Goal: Information Seeking & Learning: Find specific fact

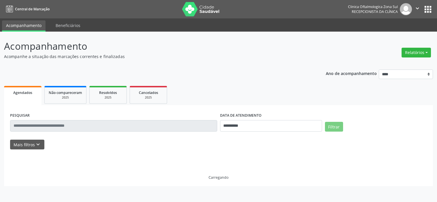
select select "*"
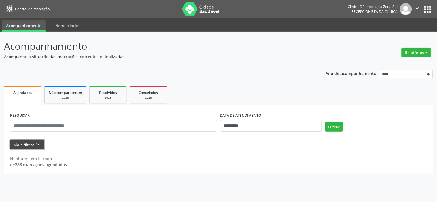
click at [38, 145] on icon "keyboard_arrow_down" at bounding box center [38, 145] width 6 height 6
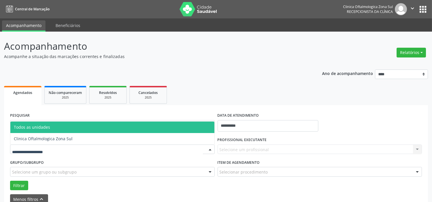
click at [58, 142] on span "Clinica Oftalmologica Zona Sul" at bounding box center [112, 139] width 204 height 12
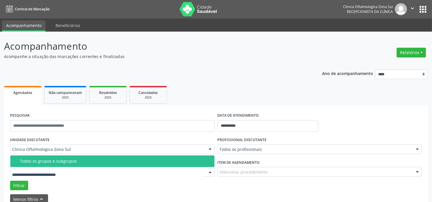
click at [58, 164] on span "Todos os grupos e subgrupos" at bounding box center [112, 162] width 204 height 12
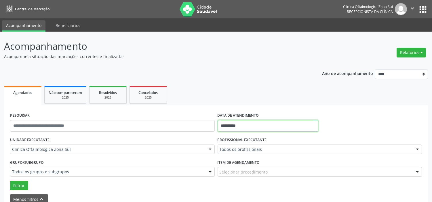
click at [258, 124] on input "**********" at bounding box center [268, 126] width 101 height 12
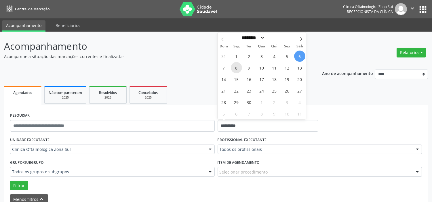
click at [236, 69] on span "8" at bounding box center [236, 67] width 11 height 11
type input "**********"
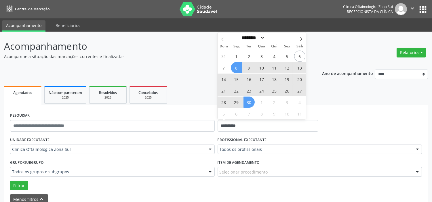
click at [249, 99] on span "30" at bounding box center [249, 102] width 11 height 11
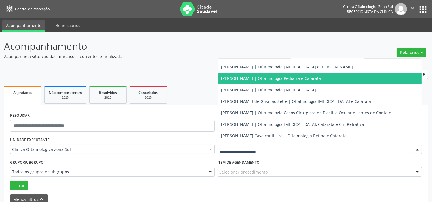
scroll to position [52, 0]
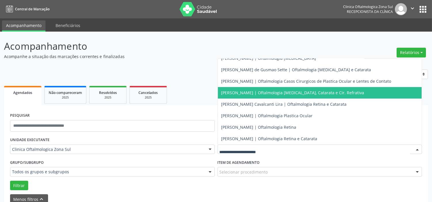
click at [240, 94] on span "[PERSON_NAME] | Oftalmologia [MEDICAL_DATA], Catarata e Cir. Refrativa" at bounding box center [292, 92] width 143 height 5
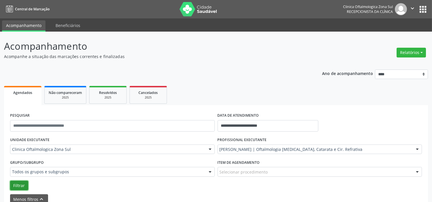
click at [15, 185] on button "Filtrar" at bounding box center [19, 186] width 18 height 10
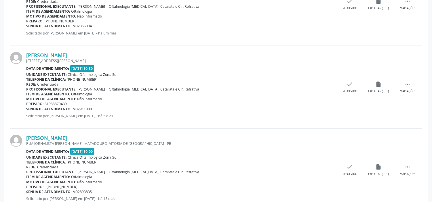
scroll to position [1264, 0]
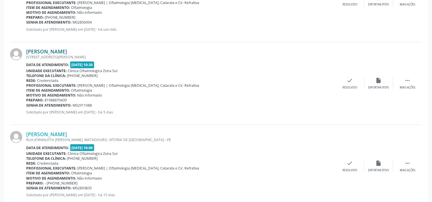
click at [66, 51] on link "[PERSON_NAME]" at bounding box center [46, 51] width 41 height 6
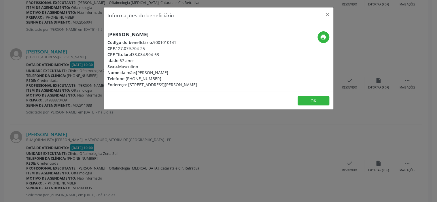
drag, startPoint x: 148, startPoint y: 47, endPoint x: 117, endPoint y: 48, distance: 30.8
click at [117, 48] on div "CPF: 127.079.704-25" at bounding box center [153, 48] width 90 height 6
copy div "127.079.704-25"
click at [136, 35] on h5 "[PERSON_NAME]" at bounding box center [153, 34] width 90 height 6
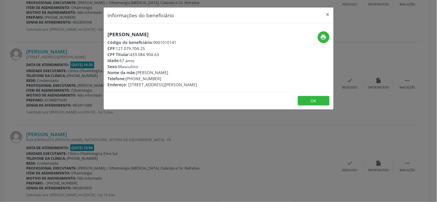
click at [136, 35] on h5 "[PERSON_NAME]" at bounding box center [153, 34] width 90 height 6
copy div "[PERSON_NAME]"
drag, startPoint x: 138, startPoint y: 49, endPoint x: 117, endPoint y: 50, distance: 20.7
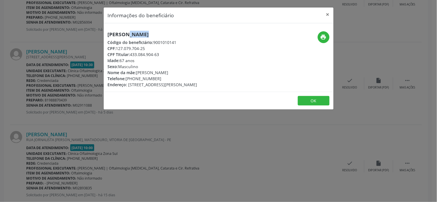
click at [117, 50] on div "CPF: 127.079.704-25" at bounding box center [153, 48] width 90 height 6
copy div "127.079.704-25"
drag, startPoint x: 161, startPoint y: 79, endPoint x: 128, endPoint y: 79, distance: 33.1
click at [128, 79] on div "Telefone: [PHONE_NUMBER]" at bounding box center [153, 79] width 90 height 6
copy div "81) 98887-0439"
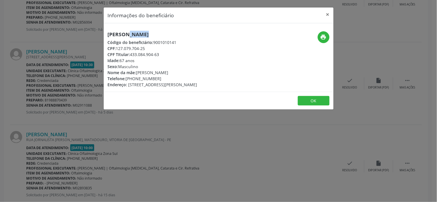
drag, startPoint x: 188, startPoint y: 71, endPoint x: 137, endPoint y: 71, distance: 50.7
click at [137, 71] on div "Nome da mãe: [PERSON_NAME]" at bounding box center [153, 73] width 90 height 6
copy div "[PERSON_NAME]"
click at [132, 59] on div "Idade: 67 anos" at bounding box center [153, 61] width 90 height 6
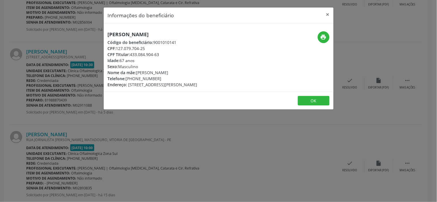
click at [132, 59] on div "Idade: 67 anos" at bounding box center [153, 61] width 90 height 6
copy div "Idade: 67 anos"
click at [138, 146] on div "Informações do beneficiário × [PERSON_NAME] Código do beneficiário: 9001010141 …" at bounding box center [218, 101] width 437 height 202
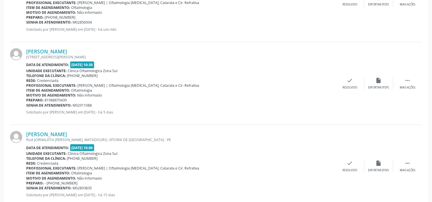
drag, startPoint x: 99, startPoint y: 106, endPoint x: 26, endPoint y: 106, distance: 73.1
click at [26, 106] on div "Senha de atendimento: M02911088" at bounding box center [181, 105] width 310 height 5
copy div "Senha de atendimento: M02911088"
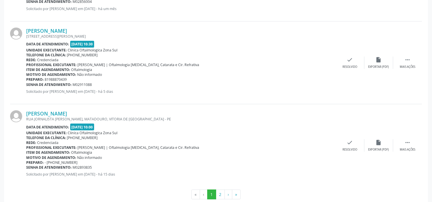
scroll to position [1296, 0]
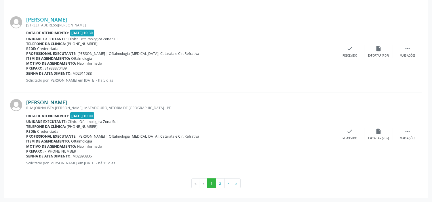
click at [67, 102] on link "[PERSON_NAME]" at bounding box center [46, 102] width 41 height 6
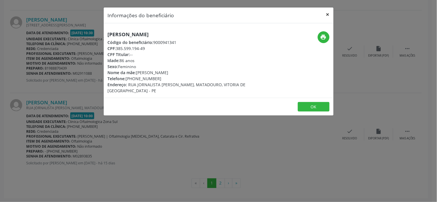
click at [327, 15] on button "×" at bounding box center [328, 14] width 12 height 14
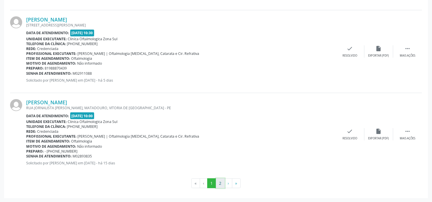
click at [219, 183] on button "2" at bounding box center [220, 184] width 9 height 10
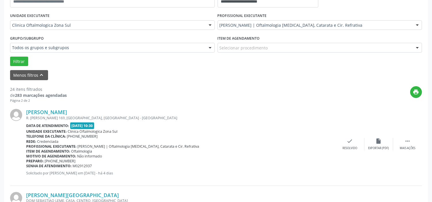
scroll to position [128, 0]
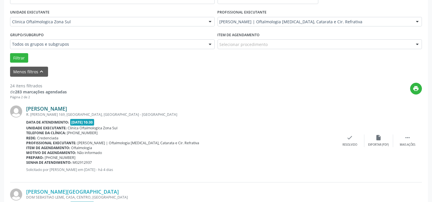
click at [62, 111] on link "[PERSON_NAME]" at bounding box center [46, 109] width 41 height 6
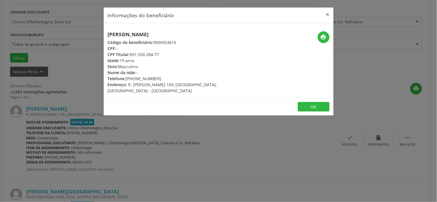
click at [145, 35] on h5 "[PERSON_NAME]" at bounding box center [180, 34] width 145 height 6
copy div "[PERSON_NAME]"
drag, startPoint x: 160, startPoint y: 79, endPoint x: 127, endPoint y: 80, distance: 33.7
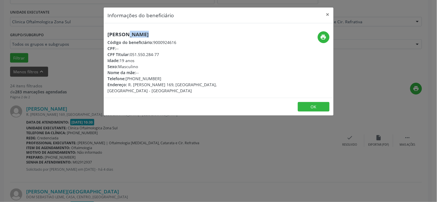
click at [127, 80] on div "Telefone: [PHONE_NUMBER]" at bounding box center [180, 79] width 145 height 6
copy div "[PHONE_NUMBER]"
click at [128, 64] on div "Sexo: Masculino" at bounding box center [180, 67] width 145 height 6
click at [128, 61] on div "Idade: 19 anos" at bounding box center [180, 61] width 145 height 6
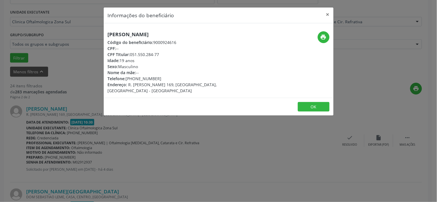
click at [128, 61] on div "Idade: 19 anos" at bounding box center [180, 61] width 145 height 6
copy div "Idade: 19 anos"
drag, startPoint x: 157, startPoint y: 136, endPoint x: 130, endPoint y: 151, distance: 31.8
click at [157, 137] on div "Informações do beneficiário × [PERSON_NAME] Código do beneficiário: 9000924616 …" at bounding box center [218, 101] width 437 height 202
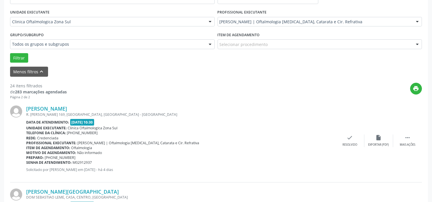
drag, startPoint x: 97, startPoint y: 163, endPoint x: 27, endPoint y: 162, distance: 70.0
click at [27, 162] on div "Senha de atendimento: M02912937" at bounding box center [181, 162] width 310 height 5
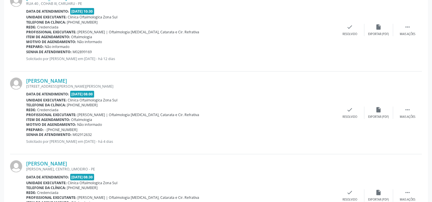
scroll to position [608, 0]
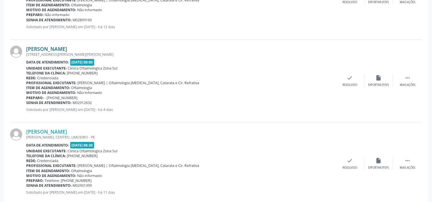
click at [67, 47] on link "[PERSON_NAME]" at bounding box center [46, 49] width 41 height 6
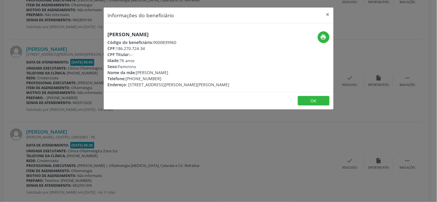
drag, startPoint x: 150, startPoint y: 46, endPoint x: 117, endPoint y: 46, distance: 33.4
click at [117, 46] on div "CPF: 186.270.724-34" at bounding box center [169, 48] width 122 height 6
drag, startPoint x: 157, startPoint y: 80, endPoint x: 128, endPoint y: 78, distance: 29.1
click at [128, 78] on div "Telefone: [PHONE_NUMBER]" at bounding box center [169, 79] width 122 height 6
click at [146, 142] on div "Informações do beneficiário × [PERSON_NAME] Código do beneficiário: 9000839960 …" at bounding box center [218, 101] width 437 height 202
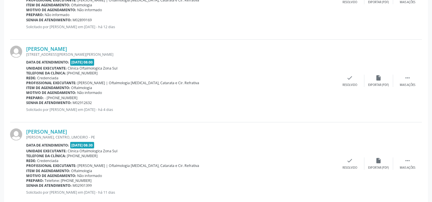
drag, startPoint x: 96, startPoint y: 105, endPoint x: 26, endPoint y: 103, distance: 69.1
click at [26, 103] on div "Senha de atendimento: M02912632" at bounding box center [181, 102] width 310 height 5
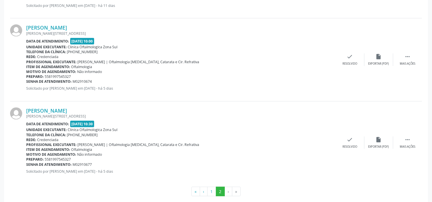
scroll to position [803, 0]
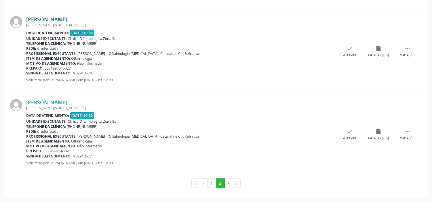
click at [64, 21] on link "[PERSON_NAME]" at bounding box center [46, 19] width 41 height 6
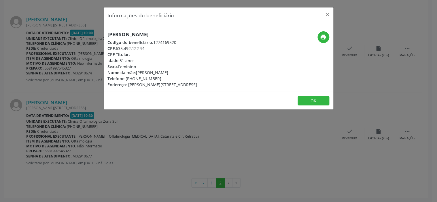
drag, startPoint x: 151, startPoint y: 49, endPoint x: 117, endPoint y: 47, distance: 34.1
click at [117, 47] on div "CPF: 635.492.122-91" at bounding box center [153, 48] width 90 height 6
click at [125, 133] on div "Informações do beneficiário × [PERSON_NAME] Código do beneficiário: 1274169520 …" at bounding box center [218, 101] width 437 height 202
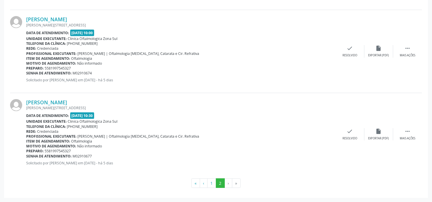
drag, startPoint x: 92, startPoint y: 73, endPoint x: 26, endPoint y: 71, distance: 65.7
click at [26, 71] on div "Senha de atendimento: M02910674" at bounding box center [181, 73] width 310 height 5
click at [67, 103] on link "[PERSON_NAME]" at bounding box center [46, 102] width 41 height 6
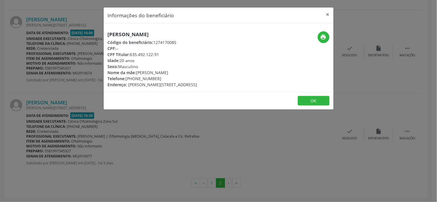
click at [159, 35] on h5 "[PERSON_NAME]" at bounding box center [153, 34] width 90 height 6
click at [122, 160] on div "Informações do beneficiário × [PERSON_NAME] Código do beneficiário: 1274170085 …" at bounding box center [218, 101] width 437 height 202
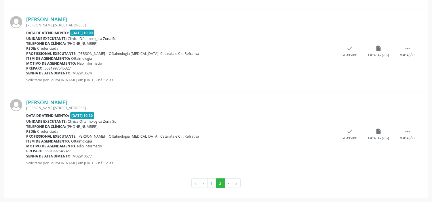
drag, startPoint x: 93, startPoint y: 157, endPoint x: 26, endPoint y: 155, distance: 66.8
click at [26, 155] on div "Senha de atendimento: M02910677" at bounding box center [181, 156] width 310 height 5
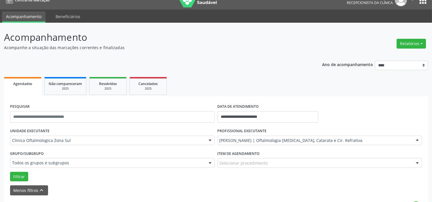
scroll to position [0, 0]
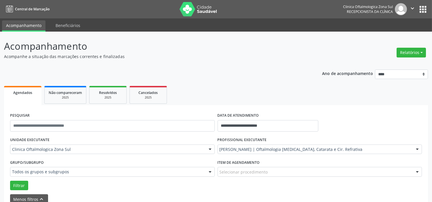
click at [412, 7] on icon "" at bounding box center [412, 8] width 6 height 6
click at [394, 34] on link "Sair" at bounding box center [398, 35] width 40 height 8
